Goal: Information Seeking & Learning: Learn about a topic

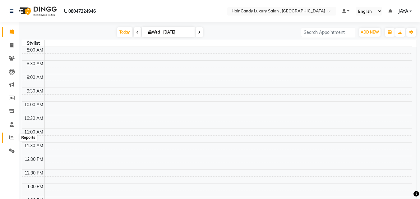
click at [12, 137] on icon at bounding box center [11, 137] width 5 height 5
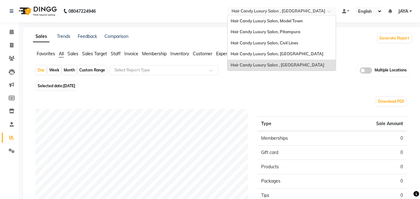
click at [328, 13] on span at bounding box center [331, 13] width 8 height 6
click at [287, 32] on span "Hair Candy Luxury Salon, Pitampura" at bounding box center [265, 31] width 70 height 5
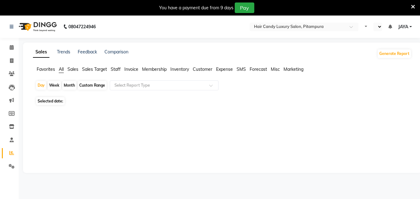
select select "en"
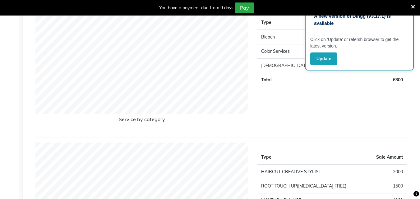
scroll to position [470, 0]
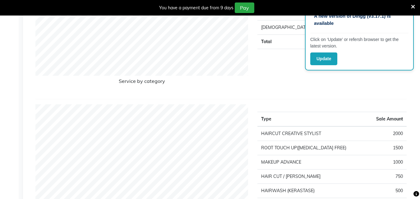
click at [401, 158] on td "1000" at bounding box center [388, 162] width 37 height 14
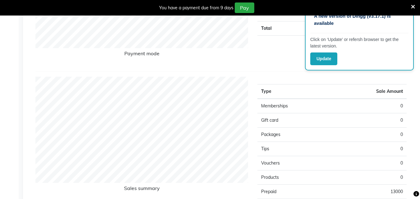
scroll to position [0, 0]
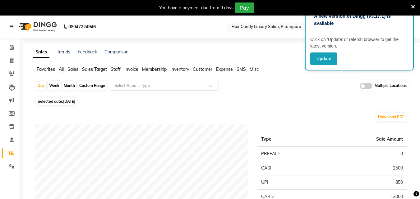
click at [116, 69] on span "Staff" at bounding box center [116, 69] width 10 height 6
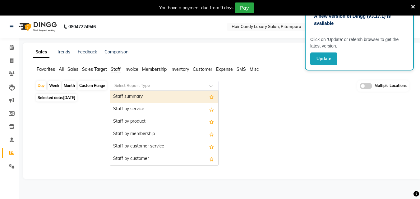
click at [204, 86] on div at bounding box center [164, 86] width 108 height 6
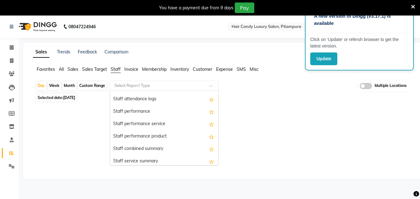
scroll to position [116, 0]
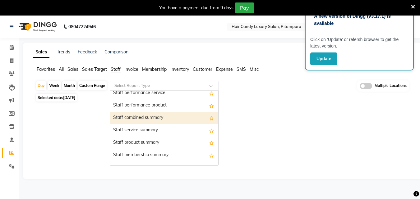
click at [139, 118] on div "Staff combined summary" at bounding box center [164, 118] width 108 height 12
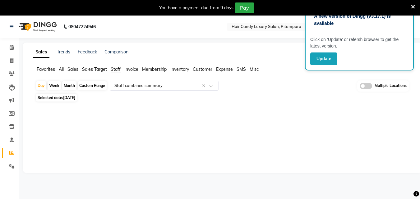
click at [70, 85] on div "Month" at bounding box center [69, 85] width 14 height 9
select select "9"
select select "2025"
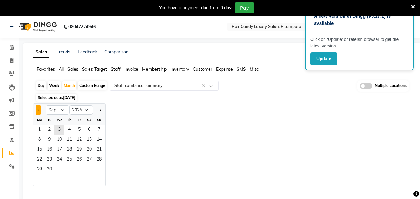
click at [39, 109] on span "Previous month" at bounding box center [38, 109] width 2 height 2
select select "8"
click at [77, 132] on span "1" at bounding box center [79, 130] width 10 height 10
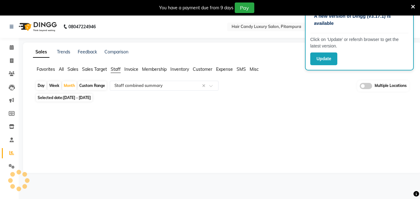
click at [119, 70] on span "Staff" at bounding box center [116, 69] width 10 height 6
drag, startPoint x: 376, startPoint y: 50, endPoint x: 296, endPoint y: 92, distance: 90.3
click at [296, 92] on app-root "A new version of Dingg (v3.17.1) is available Click on ‘Update’ or refersh brow…" at bounding box center [210, 102] width 420 height 173
click at [296, 92] on div "Day Week Month Custom Range Select Report Type Multiple Locations Selected date…" at bounding box center [222, 126] width 378 height 93
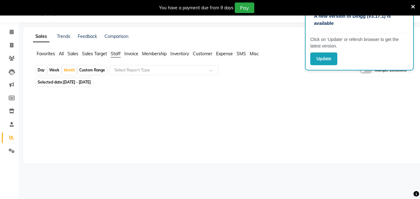
scroll to position [0, 0]
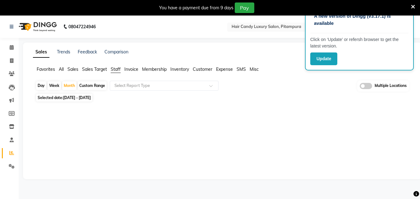
click at [292, 28] on input "text" at bounding box center [275, 27] width 90 height 6
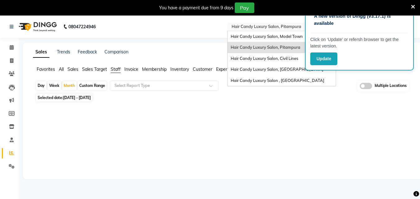
click at [285, 47] on span "Hair Candy Luxury Salon, Pitampura" at bounding box center [265, 47] width 70 height 5
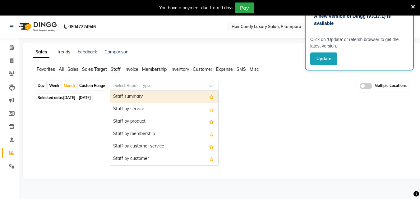
click at [148, 82] on div "Select Report Type" at bounding box center [164, 86] width 109 height 10
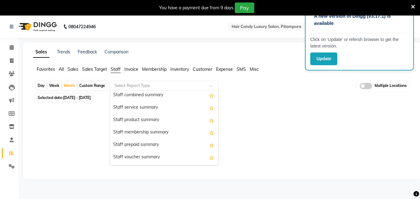
scroll to position [137, 0]
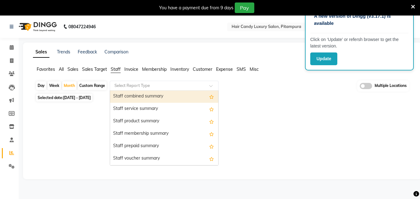
click at [170, 100] on div "Staff combined summary" at bounding box center [164, 96] width 108 height 12
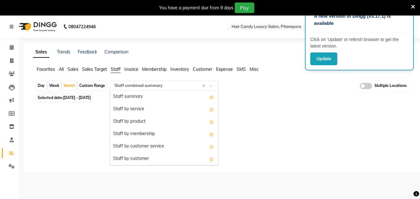
click at [212, 85] on span at bounding box center [213, 87] width 8 height 6
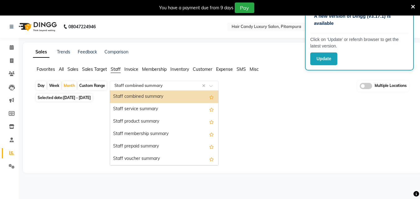
click at [160, 96] on div "Staff combined summary" at bounding box center [164, 97] width 108 height 12
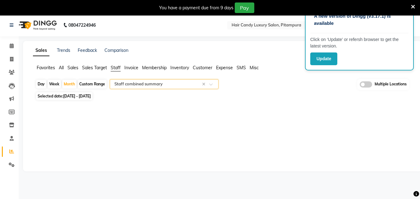
scroll to position [0, 0]
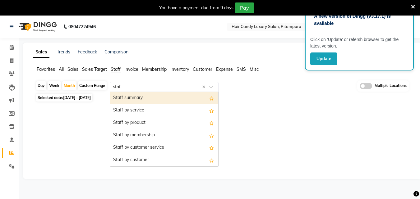
type input "staff"
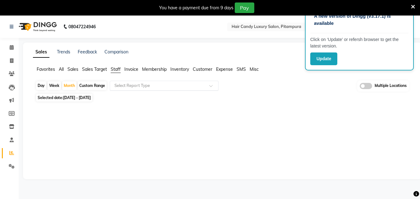
click at [75, 135] on div at bounding box center [220, 138] width 371 height 45
click at [11, 152] on icon at bounding box center [11, 153] width 5 height 5
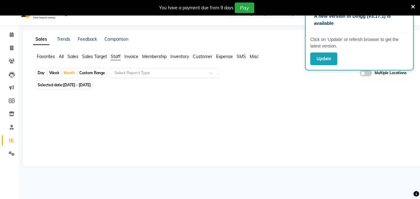
scroll to position [16, 0]
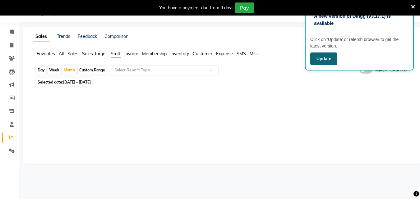
click at [325, 62] on button "Update" at bounding box center [323, 58] width 27 height 13
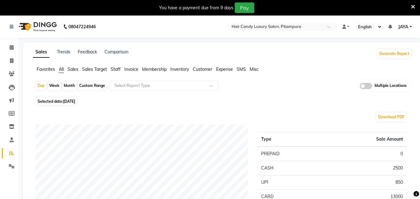
click at [116, 68] on span "Staff" at bounding box center [116, 69] width 10 height 6
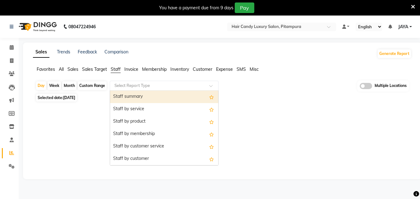
click at [198, 84] on input "text" at bounding box center [157, 86] width 89 height 6
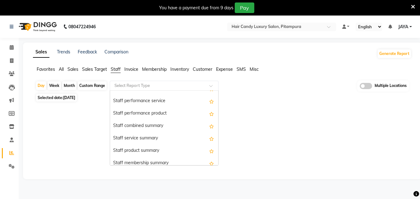
scroll to position [110, 0]
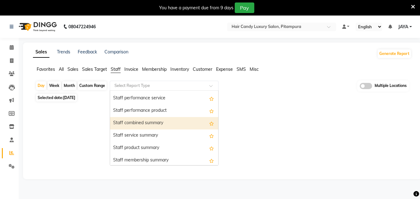
click at [159, 123] on div "Staff combined summary" at bounding box center [164, 123] width 108 height 12
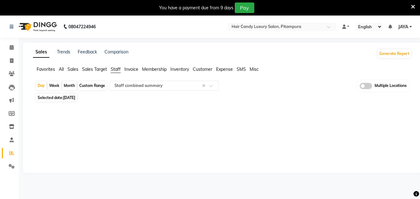
click at [72, 83] on div "Month" at bounding box center [69, 85] width 14 height 9
select select "9"
select select "2025"
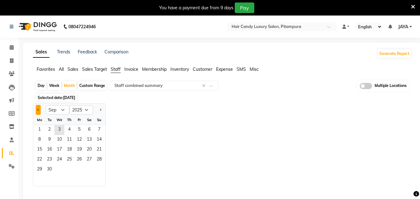
click at [39, 110] on span "Previous month" at bounding box center [38, 109] width 2 height 2
select select "8"
click at [77, 130] on span "1" at bounding box center [79, 130] width 10 height 10
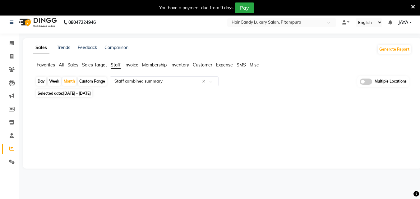
scroll to position [0, 0]
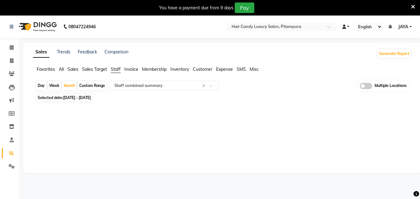
click at [346, 28] on link at bounding box center [345, 27] width 7 height 7
click at [360, 35] on span "Default Panel" at bounding box center [369, 37] width 25 height 5
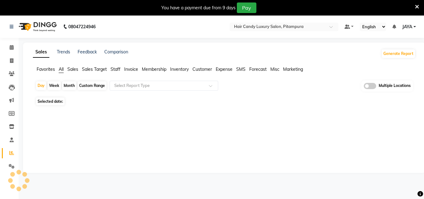
select select "en"
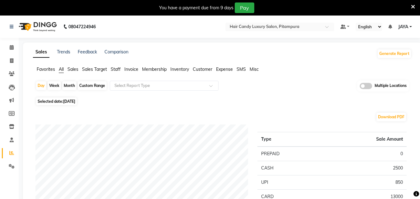
click at [115, 71] on span "Staff" at bounding box center [116, 69] width 10 height 6
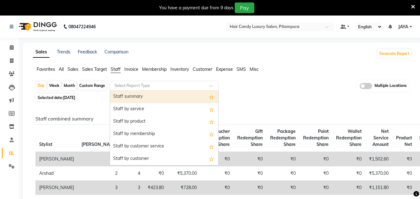
click at [195, 86] on input "text" at bounding box center [157, 86] width 89 height 6
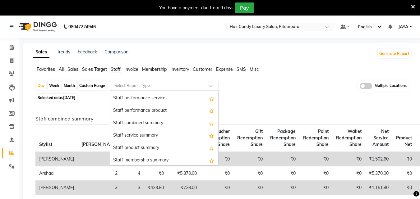
scroll to position [109, 0]
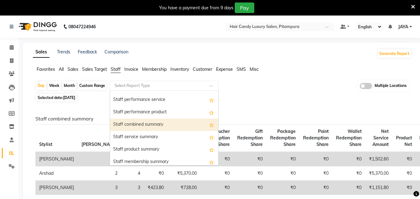
click at [140, 120] on div "Staff combined summary" at bounding box center [164, 125] width 108 height 12
select select "filtered_report"
select select "csv"
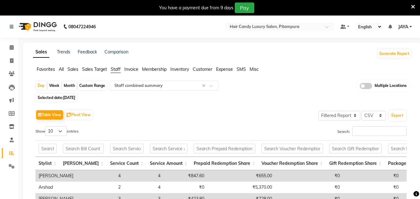
click at [70, 87] on div "Month" at bounding box center [69, 85] width 14 height 9
select select "9"
select select "2025"
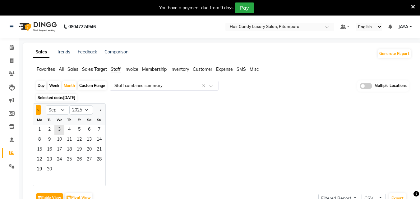
click at [39, 111] on button "Previous month" at bounding box center [38, 110] width 5 height 10
select select "8"
click at [80, 132] on span "1" at bounding box center [79, 130] width 10 height 10
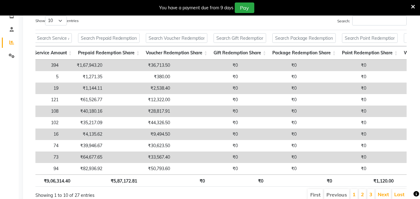
scroll to position [0, 132]
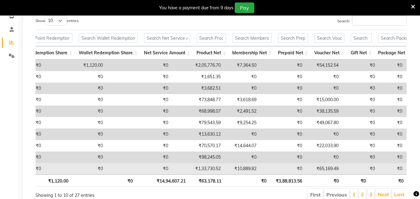
click at [171, 171] on td "₹1,33,730.52" at bounding box center [197, 168] width 52 height 11
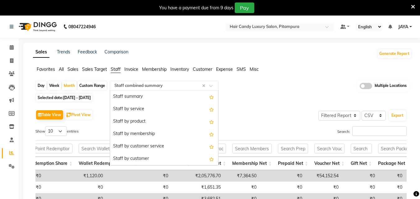
scroll to position [137, 0]
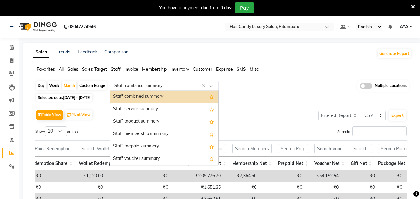
click at [212, 83] on div at bounding box center [164, 86] width 108 height 6
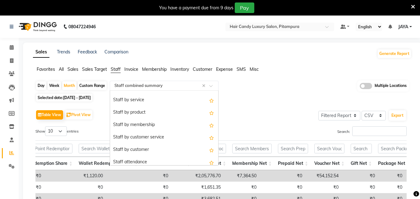
scroll to position [0, 0]
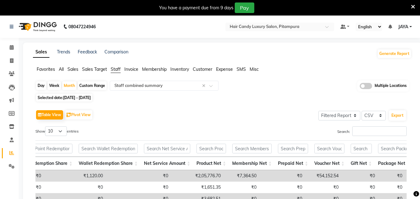
click at [275, 90] on div "Day Week Month Custom Range Select Report Type × Staff combined summary × Multi…" at bounding box center [221, 85] width 373 height 11
